Goal: Information Seeking & Learning: Learn about a topic

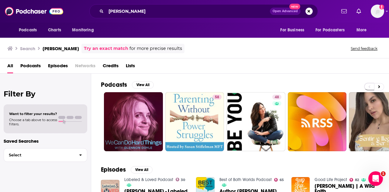
scroll to position [105, 0]
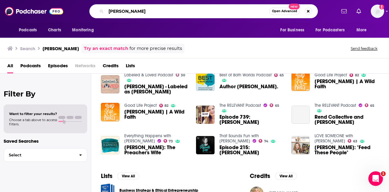
drag, startPoint x: 159, startPoint y: 16, endPoint x: 77, endPoint y: 11, distance: 82.9
click at [77, 11] on div "[PERSON_NAME] Open Advanced New" at bounding box center [203, 11] width 265 height 14
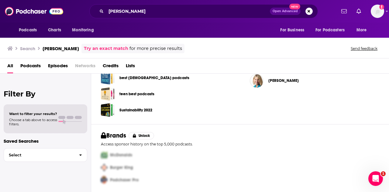
scroll to position [35, 0]
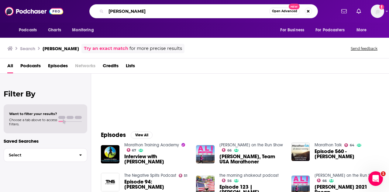
drag, startPoint x: 133, startPoint y: 14, endPoint x: 94, endPoint y: 6, distance: 40.2
click at [94, 6] on div "[PERSON_NAME] Open Advanced New" at bounding box center [203, 11] width 229 height 14
type input "[PERSON_NAME]"
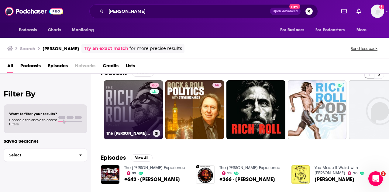
scroll to position [4, 0]
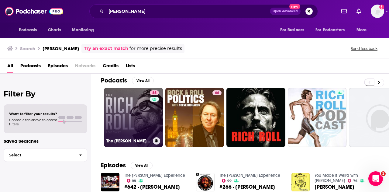
click at [133, 117] on link "85 The [PERSON_NAME] Podcast" at bounding box center [133, 117] width 59 height 59
